Goal: Information Seeking & Learning: Learn about a topic

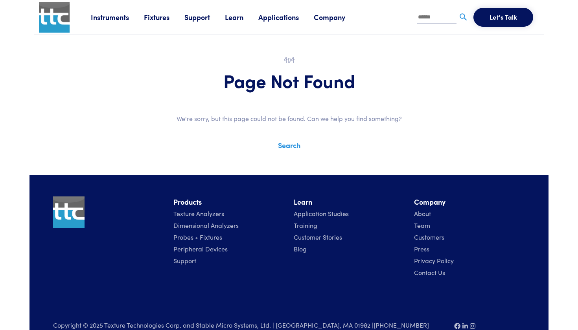
click at [287, 144] on link "Search" at bounding box center [289, 145] width 22 height 10
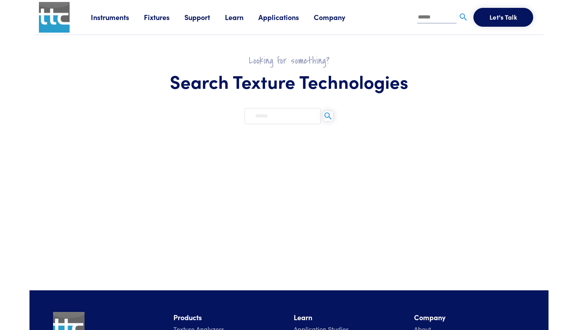
click at [280, 112] on input "text" at bounding box center [283, 116] width 76 height 16
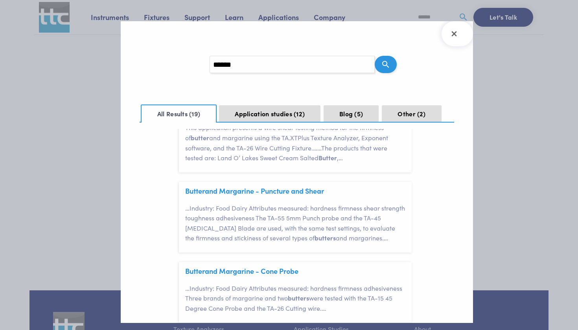
scroll to position [228, 0]
click at [216, 188] on link "Butter and Margarine - Puncture and Shear" at bounding box center [254, 191] width 139 height 10
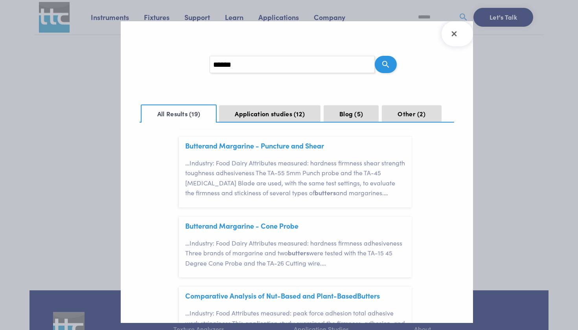
scroll to position [266, 0]
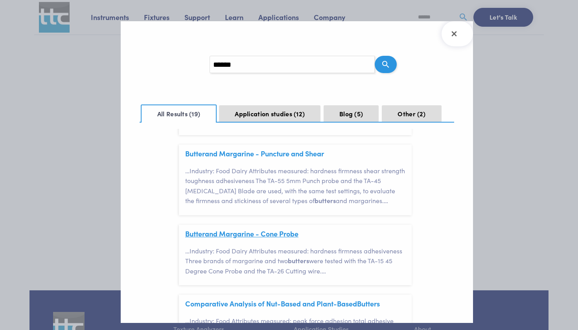
click at [239, 229] on link "Butter and Margarine - Cone Probe" at bounding box center [241, 234] width 113 height 10
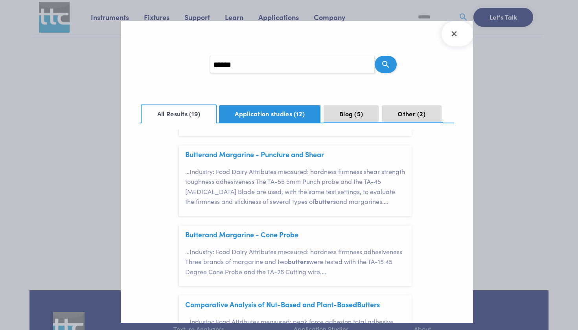
click at [254, 113] on button "Application studies 12" at bounding box center [269, 113] width 101 height 17
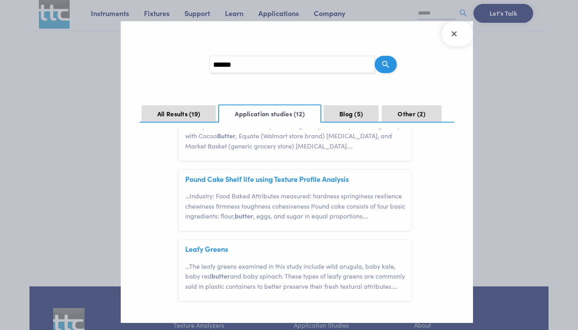
scroll to position [15, 0]
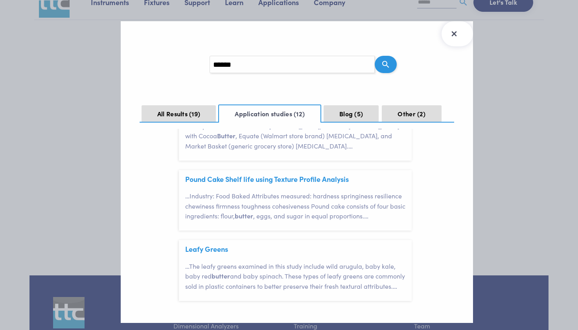
click at [447, 39] on button "Close Search Results" at bounding box center [456, 33] width 31 height 25
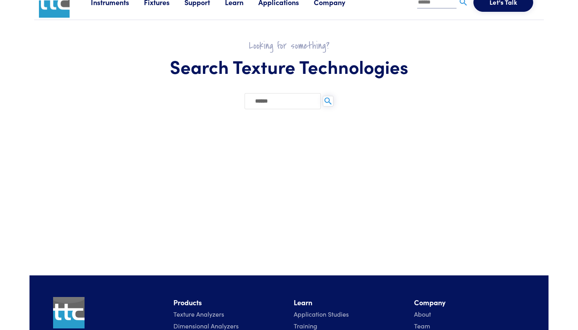
click at [278, 105] on input "******" at bounding box center [283, 101] width 76 height 16
type input "***"
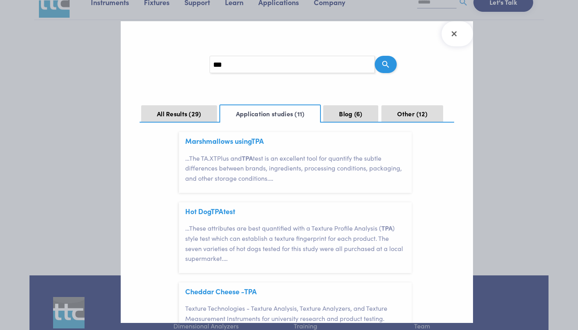
scroll to position [189, 0]
click at [213, 66] on input "***" at bounding box center [292, 64] width 165 height 17
type input "**********"
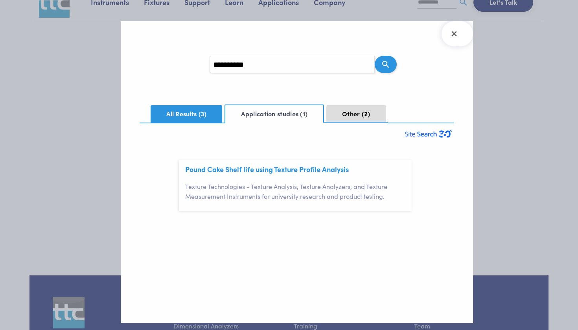
click at [168, 113] on button "All Results 3" at bounding box center [187, 113] width 72 height 17
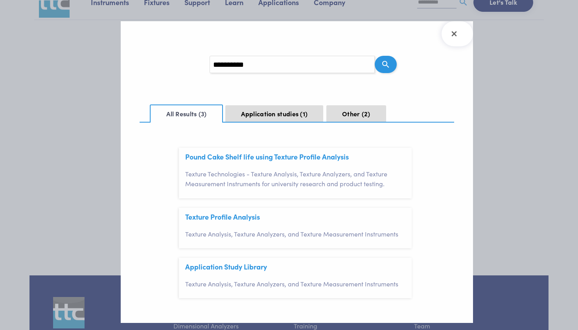
scroll to position [11, 0]
click at [366, 66] on input "**********" at bounding box center [292, 64] width 165 height 17
type input "******"
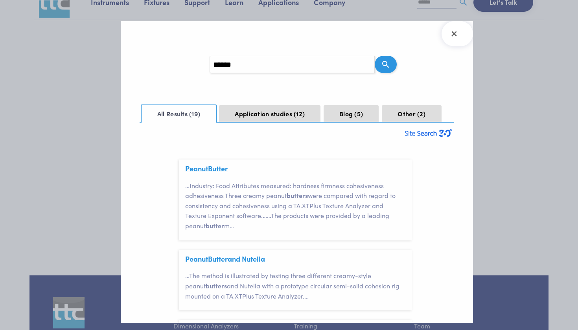
click at [203, 170] on link "Peanut Butter" at bounding box center [206, 169] width 42 height 10
click at [453, 29] on icon "Close Search Results" at bounding box center [454, 34] width 13 height 13
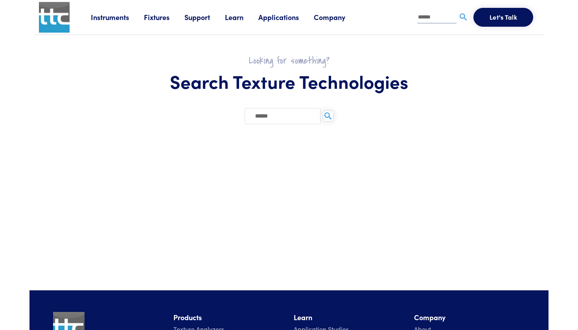
click at [233, 11] on li "Learn TPA Overview of Texture Profile Analysis (TPA) Guides The most comprehens…" at bounding box center [241, 17] width 33 height 12
click at [230, 25] on div "Instruments Texture Analyzers Measure any physical product characteristic. TA.X…" at bounding box center [315, 17] width 448 height 35
click at [232, 18] on link "Learn" at bounding box center [241, 17] width 33 height 10
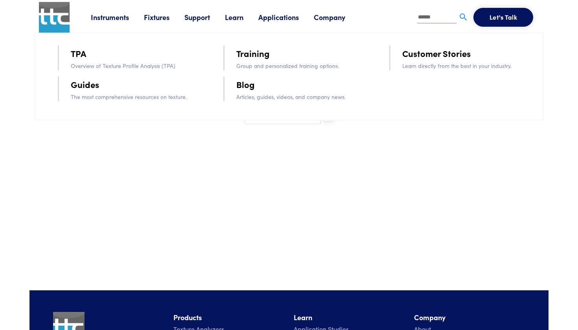
click at [86, 53] on link "TPA" at bounding box center [78, 53] width 15 height 14
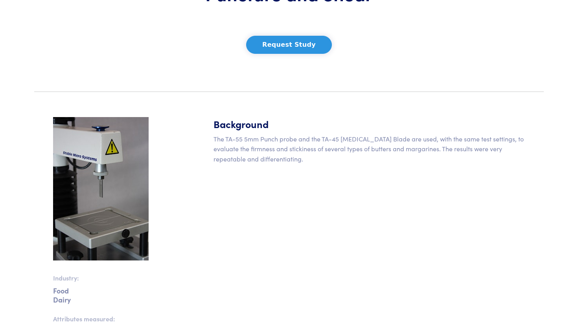
scroll to position [127, 0]
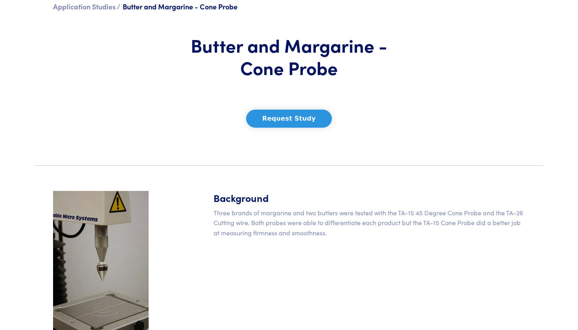
scroll to position [53, 0]
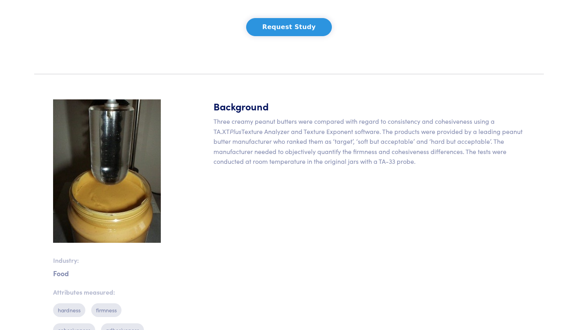
scroll to position [114, 0]
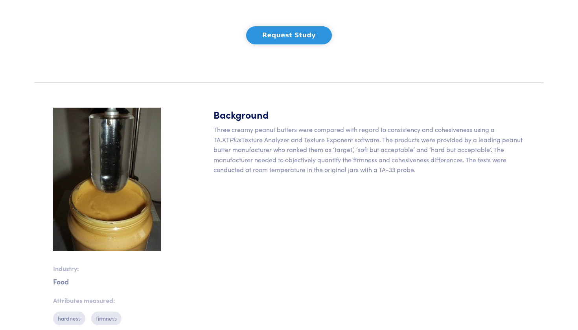
click at [273, 28] on button "Request Study" at bounding box center [289, 35] width 86 height 18
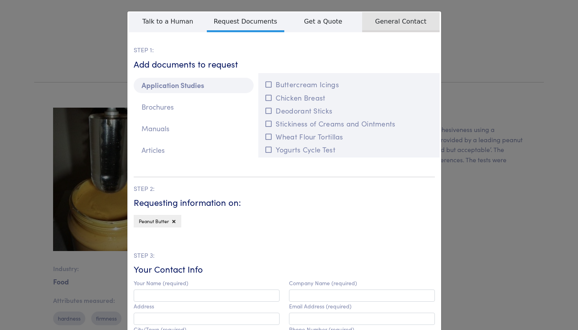
scroll to position [0, 0]
click at [414, 21] on span "General Contact" at bounding box center [401, 22] width 78 height 20
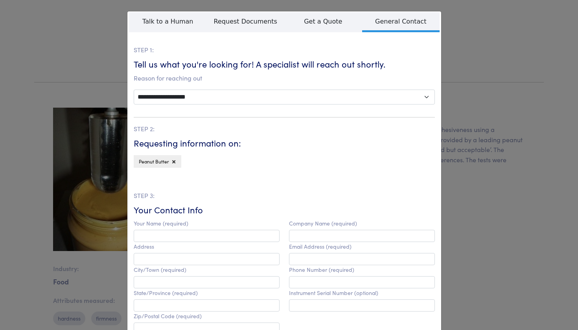
click at [490, 52] on div "**********" at bounding box center [289, 165] width 578 height 330
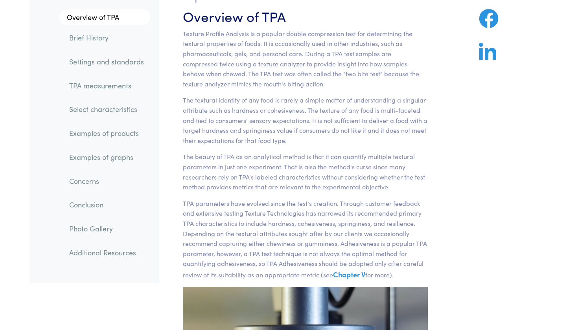
scroll to position [61, 0]
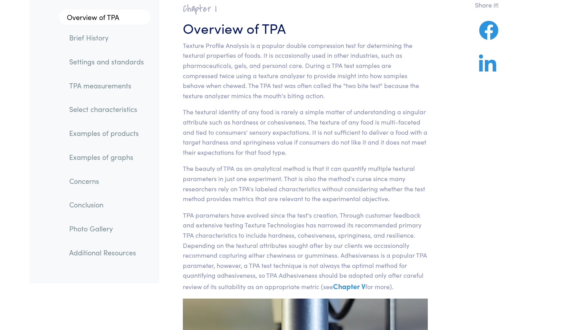
click at [88, 136] on link "Examples of products" at bounding box center [106, 134] width 87 height 18
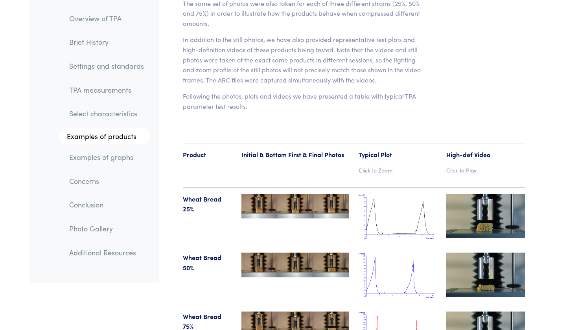
scroll to position [8000, 0]
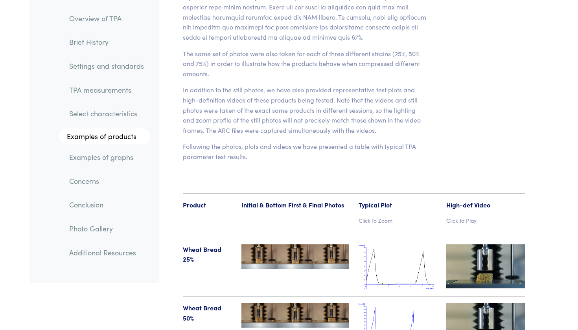
click at [381, 245] on img at bounding box center [398, 268] width 79 height 46
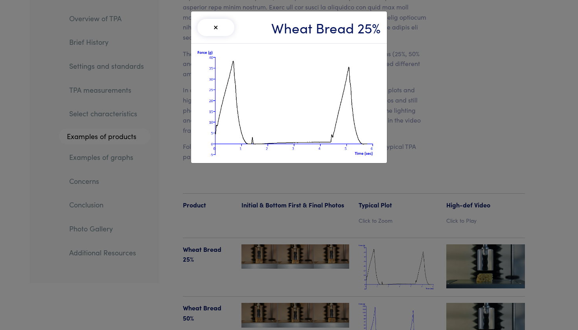
click at [486, 105] on div "× Wheat Bread 25%" at bounding box center [289, 165] width 578 height 330
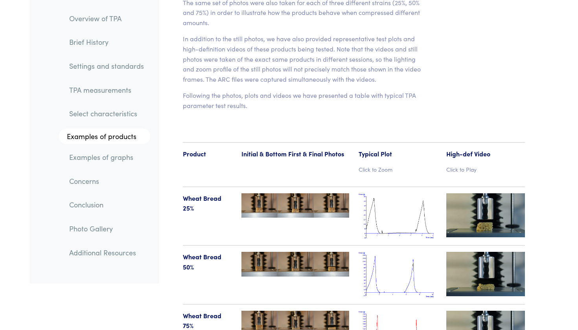
scroll to position [8069, 0]
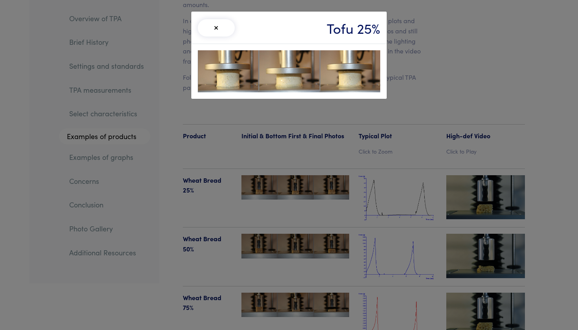
click at [231, 138] on div "× Tofu 25%" at bounding box center [289, 165] width 578 height 330
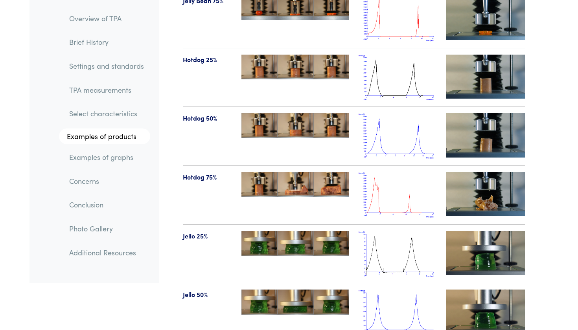
scroll to position [8896, 0]
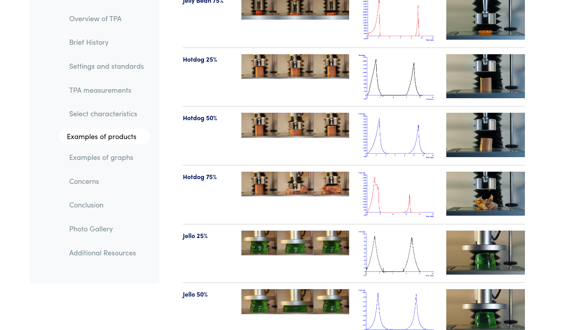
click at [494, 289] on img at bounding box center [485, 311] width 79 height 44
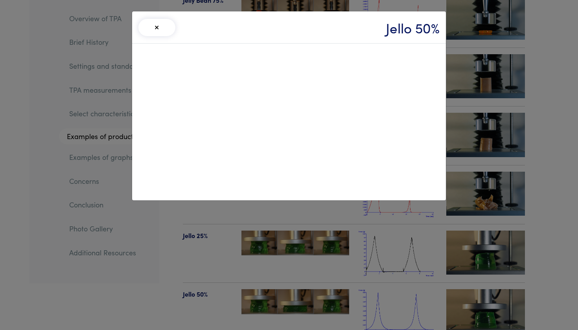
click at [156, 29] on button "×" at bounding box center [156, 27] width 37 height 17
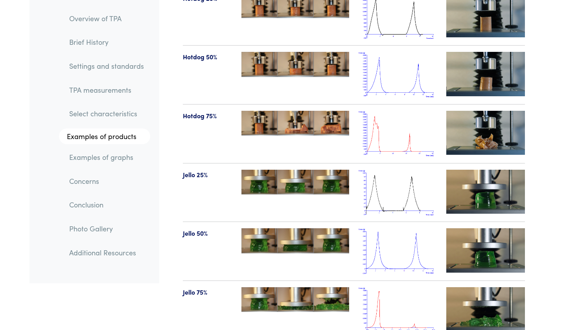
scroll to position [8979, 0]
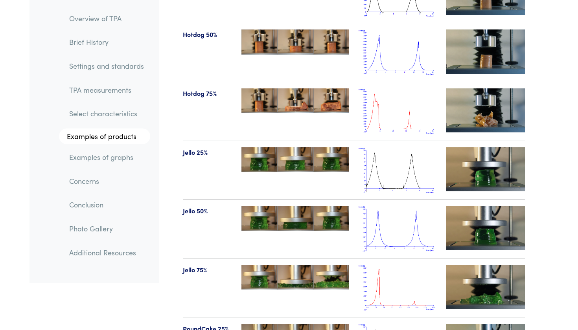
click at [482, 265] on img at bounding box center [485, 287] width 79 height 44
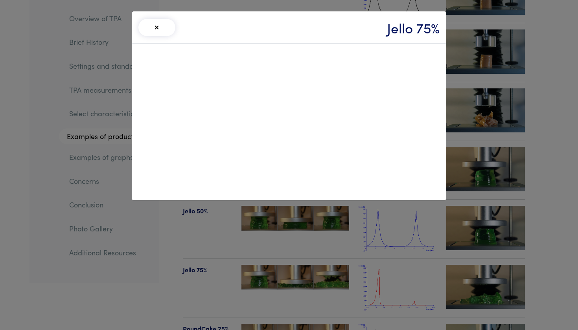
click at [269, 33] on div "× Jello 75%" at bounding box center [289, 27] width 314 height 32
click at [153, 28] on button "×" at bounding box center [156, 27] width 37 height 17
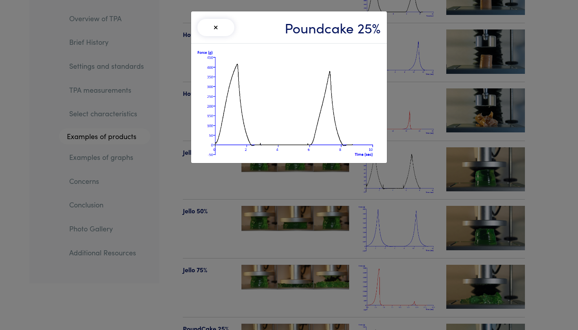
click at [215, 28] on button "×" at bounding box center [215, 27] width 37 height 17
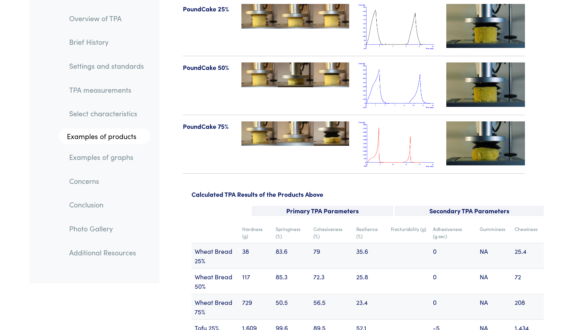
scroll to position [9298, 0]
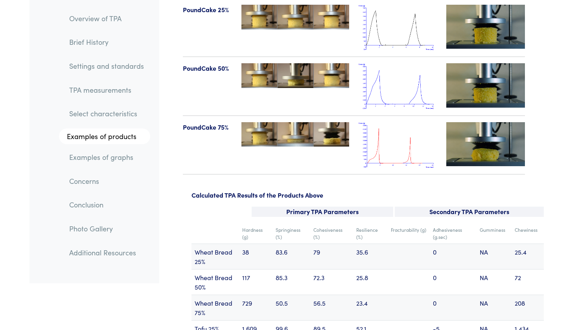
click at [105, 163] on link "Examples of graphs" at bounding box center [106, 157] width 87 height 18
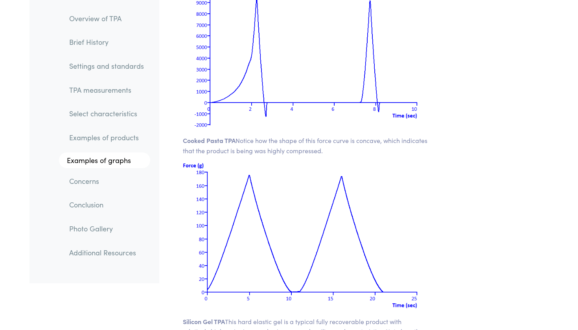
scroll to position [11014, 0]
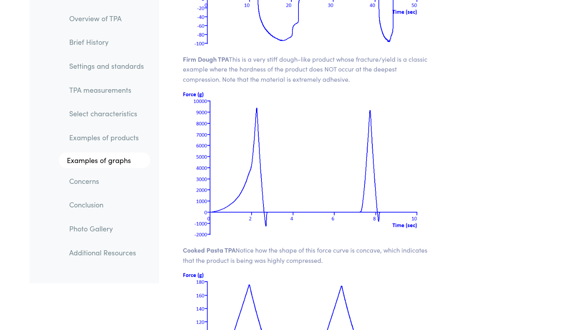
click at [92, 140] on link "Examples of products" at bounding box center [106, 138] width 87 height 18
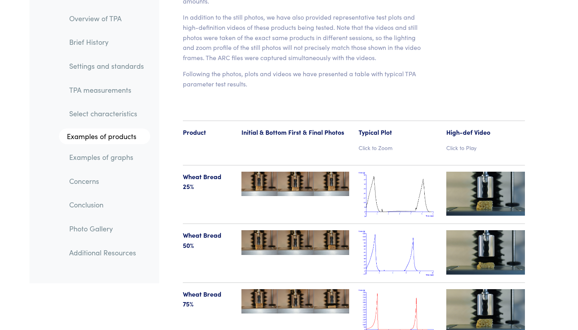
scroll to position [7633, 0]
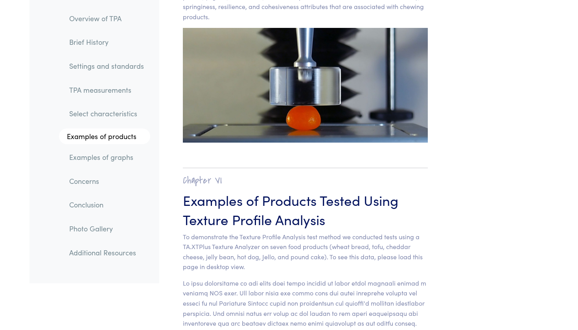
click at [105, 65] on link "Settings and standards" at bounding box center [106, 66] width 87 height 18
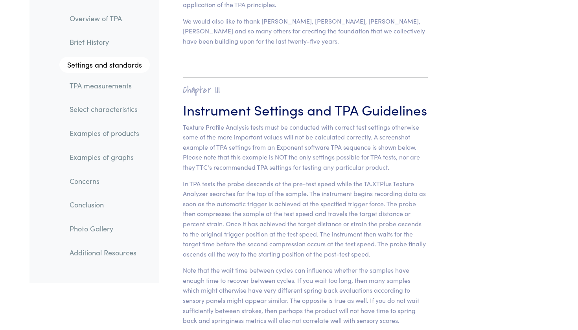
scroll to position [2953, 0]
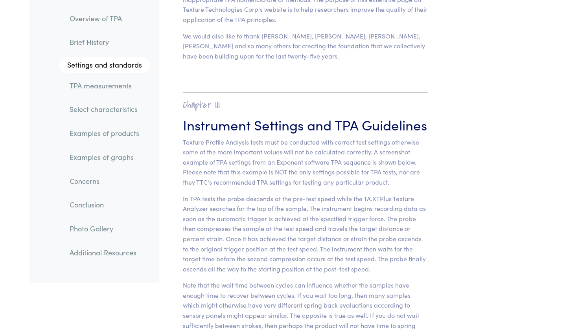
click at [85, 42] on link "Brief History" at bounding box center [106, 42] width 86 height 18
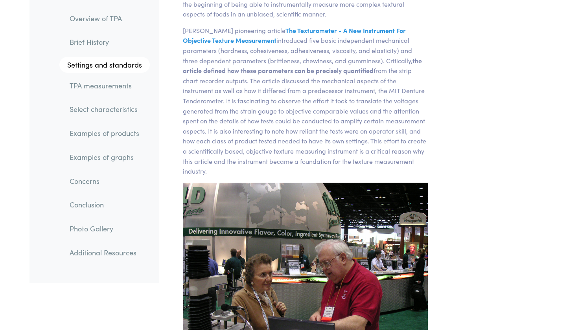
scroll to position [478, 0]
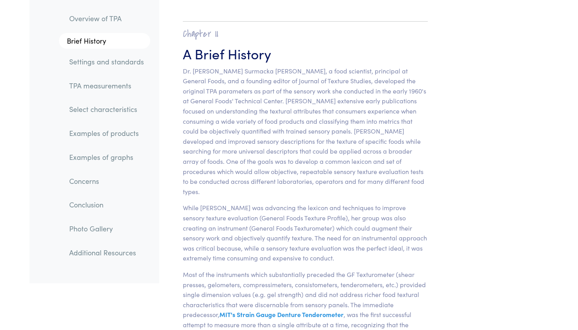
click at [92, 88] on link "TPA measurements" at bounding box center [106, 86] width 87 height 18
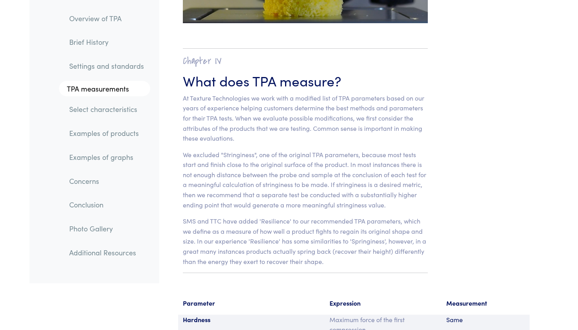
scroll to position [4918, 0]
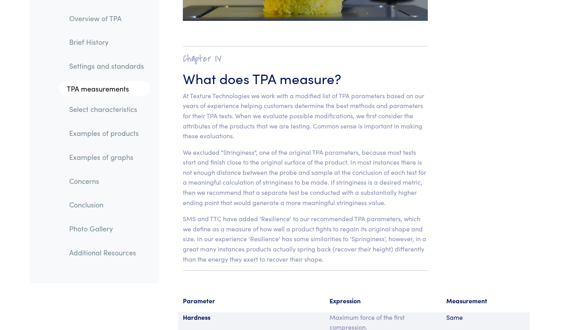
click at [76, 135] on link "Examples of products" at bounding box center [106, 134] width 87 height 18
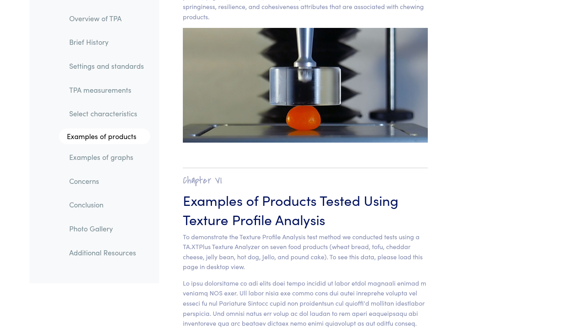
click at [97, 149] on link "Examples of graphs" at bounding box center [106, 157] width 87 height 18
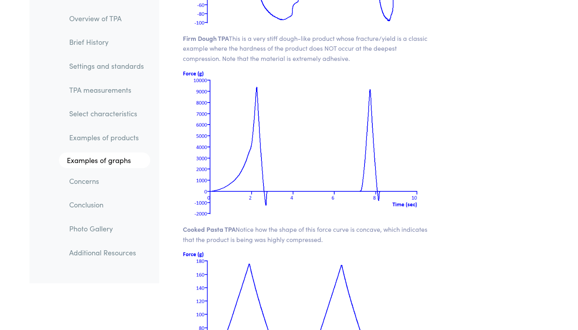
scroll to position [11035, 0]
